Goal: Information Seeking & Learning: Learn about a topic

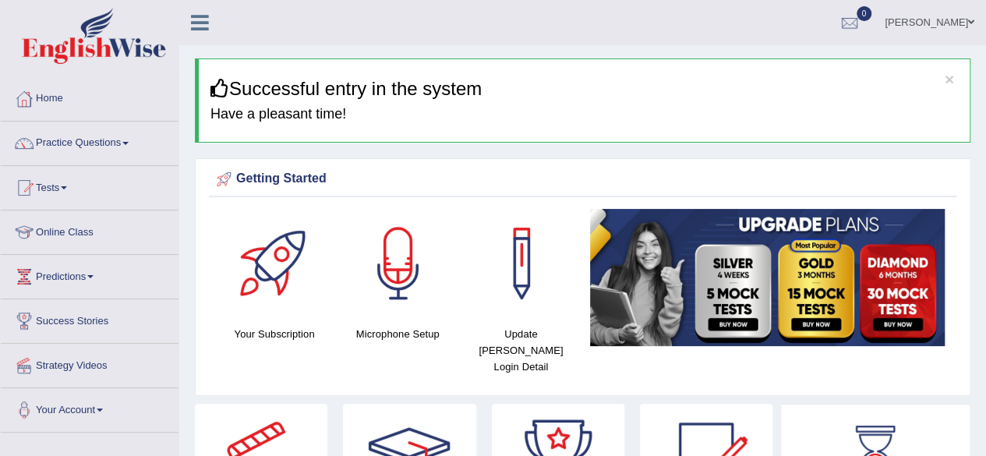
click at [125, 143] on link "Practice Questions" at bounding box center [90, 141] width 178 height 39
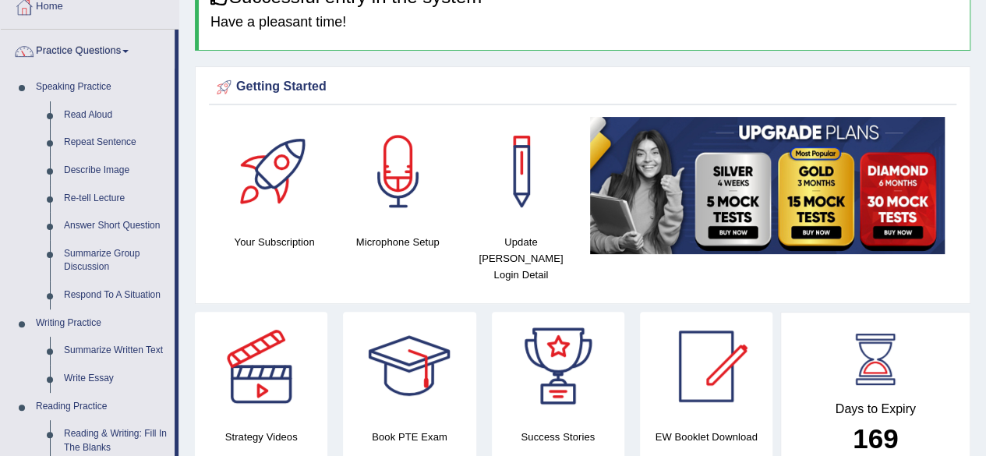
scroll to position [94, 0]
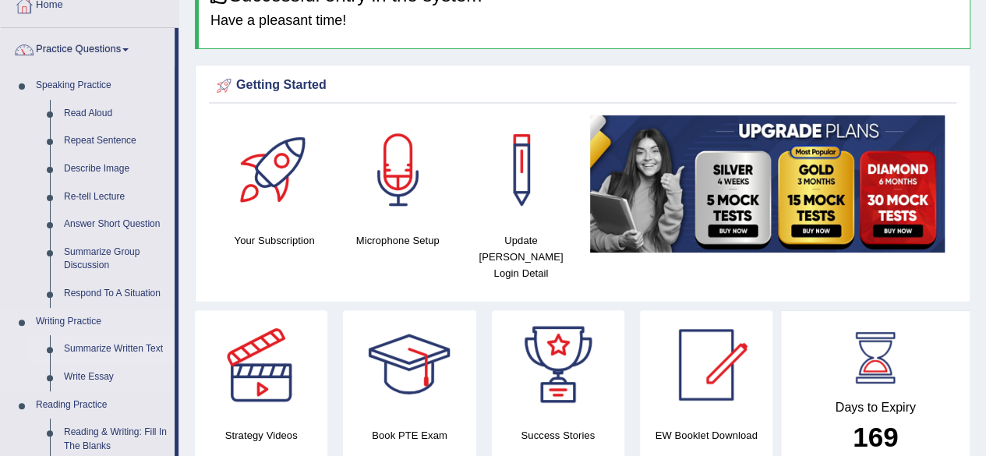
click at [118, 348] on link "Summarize Written Text" at bounding box center [116, 349] width 118 height 28
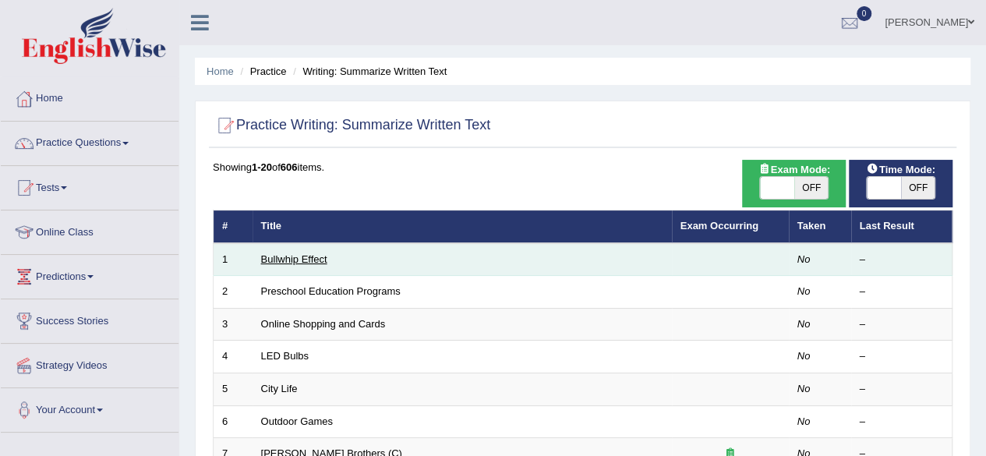
click at [282, 254] on link "Bullwhip Effect" at bounding box center [294, 259] width 66 height 12
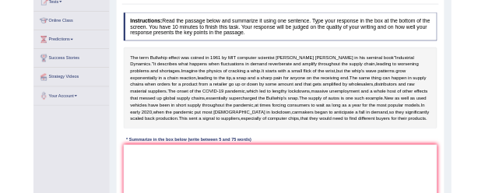
scroll to position [187, 0]
